Goal: Task Accomplishment & Management: Complete application form

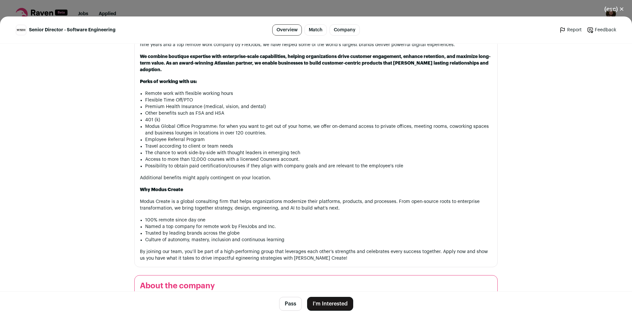
scroll to position [862, 0]
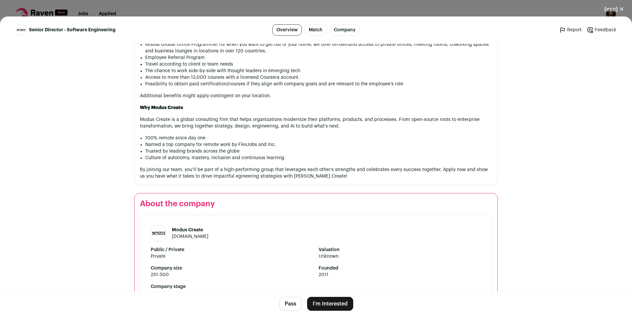
click at [323, 305] on button "I'm Interested" at bounding box center [330, 304] width 46 height 14
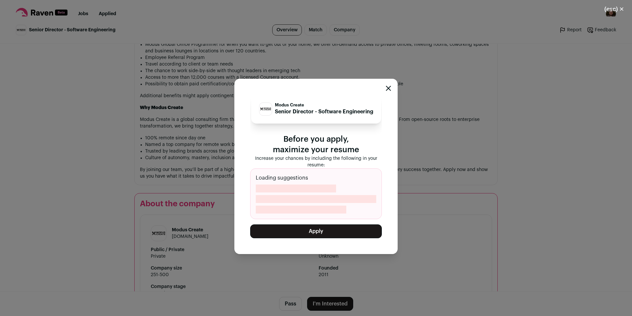
click at [321, 237] on button "Apply" at bounding box center [316, 231] width 132 height 14
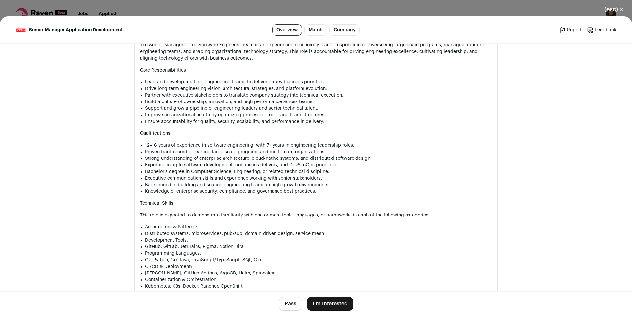
scroll to position [395, 0]
click at [331, 301] on button "I'm Interested" at bounding box center [330, 304] width 46 height 14
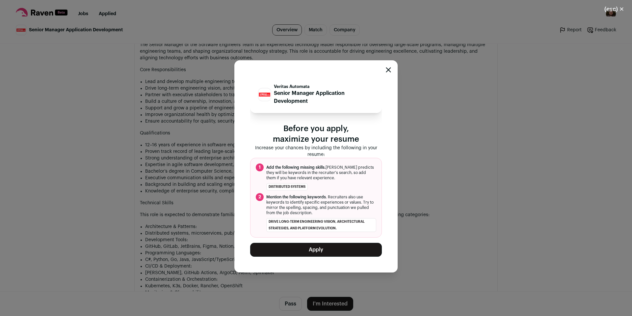
click at [321, 249] on button "Apply" at bounding box center [316, 250] width 132 height 14
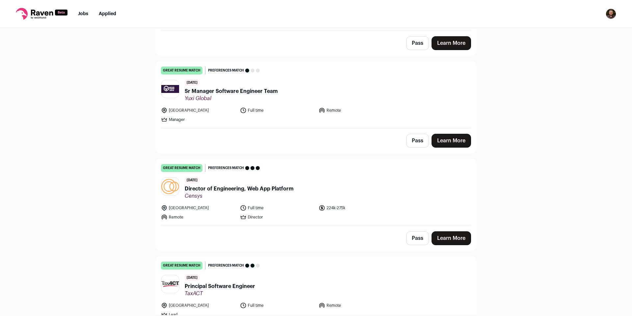
scroll to position [1350, 0]
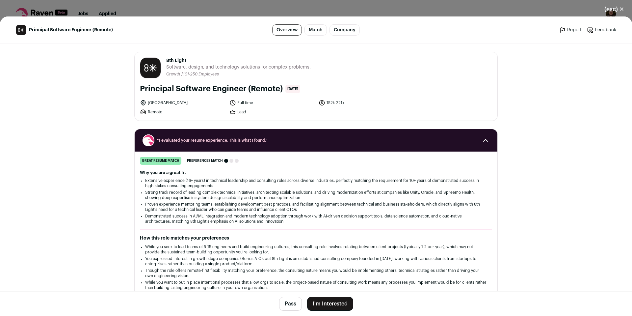
click at [326, 303] on button "I'm Interested" at bounding box center [330, 304] width 46 height 14
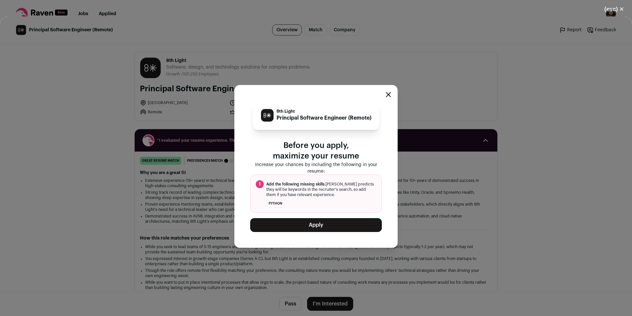
click at [317, 226] on button "Apply" at bounding box center [316, 225] width 132 height 14
